Goal: Task Accomplishment & Management: Manage account settings

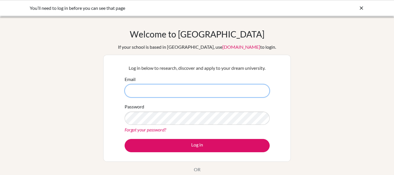
click at [196, 92] on input "Email" at bounding box center [196, 90] width 145 height 13
type input "m"
type input "hoo"
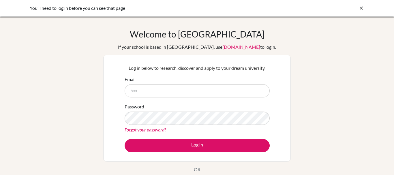
click at [158, 129] on link "Forgot your password?" at bounding box center [144, 129] width 41 height 5
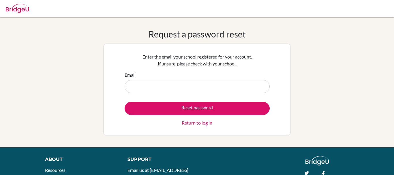
click at [167, 88] on input "Email" at bounding box center [196, 86] width 145 height 13
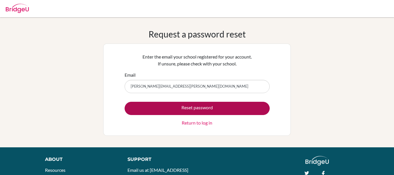
type input "[PERSON_NAME][EMAIL_ADDRESS][PERSON_NAME][DOMAIN_NAME]"
click at [190, 108] on button "Reset password" at bounding box center [196, 108] width 145 height 13
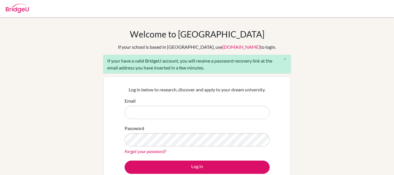
click at [151, 111] on input "Email" at bounding box center [196, 112] width 145 height 13
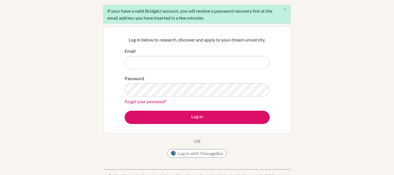
scroll to position [60, 0]
